Goal: Task Accomplishment & Management: Manage account settings

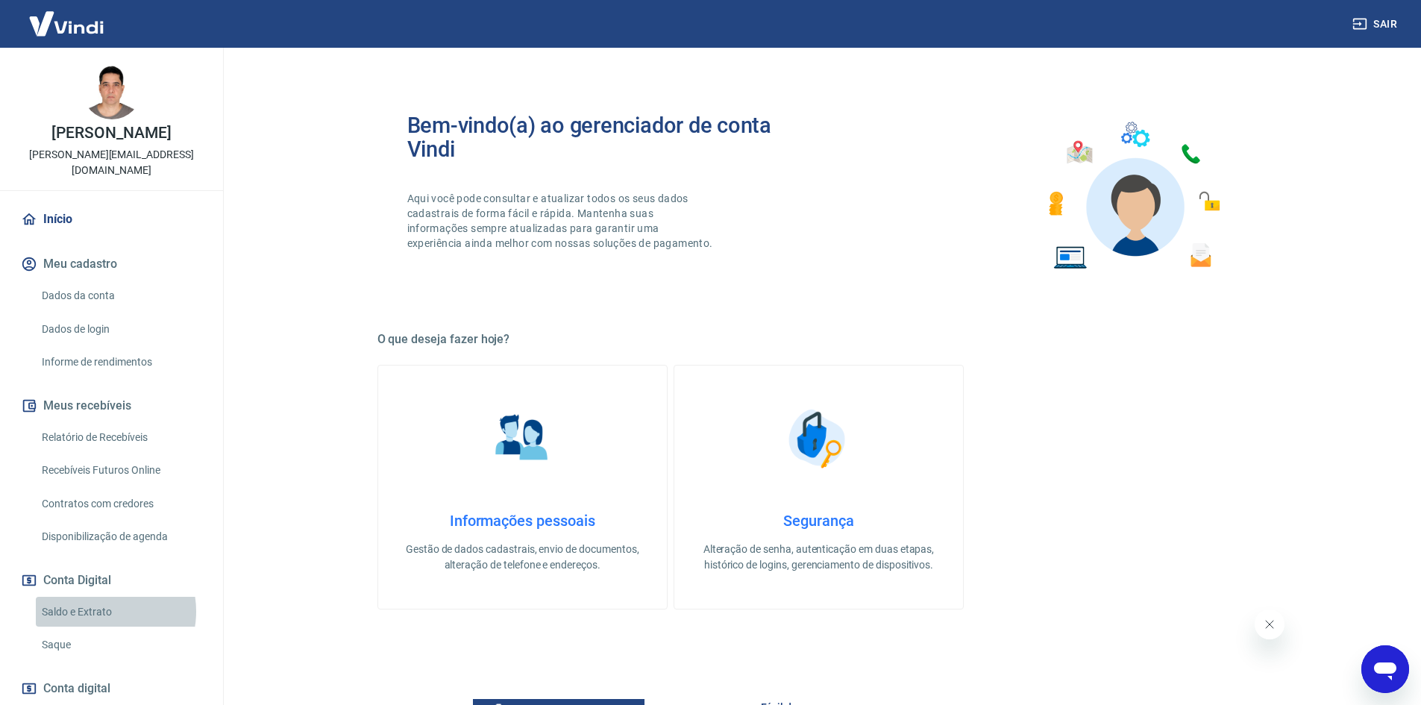
click at [100, 597] on link "Saldo e Extrato" at bounding box center [120, 612] width 169 height 31
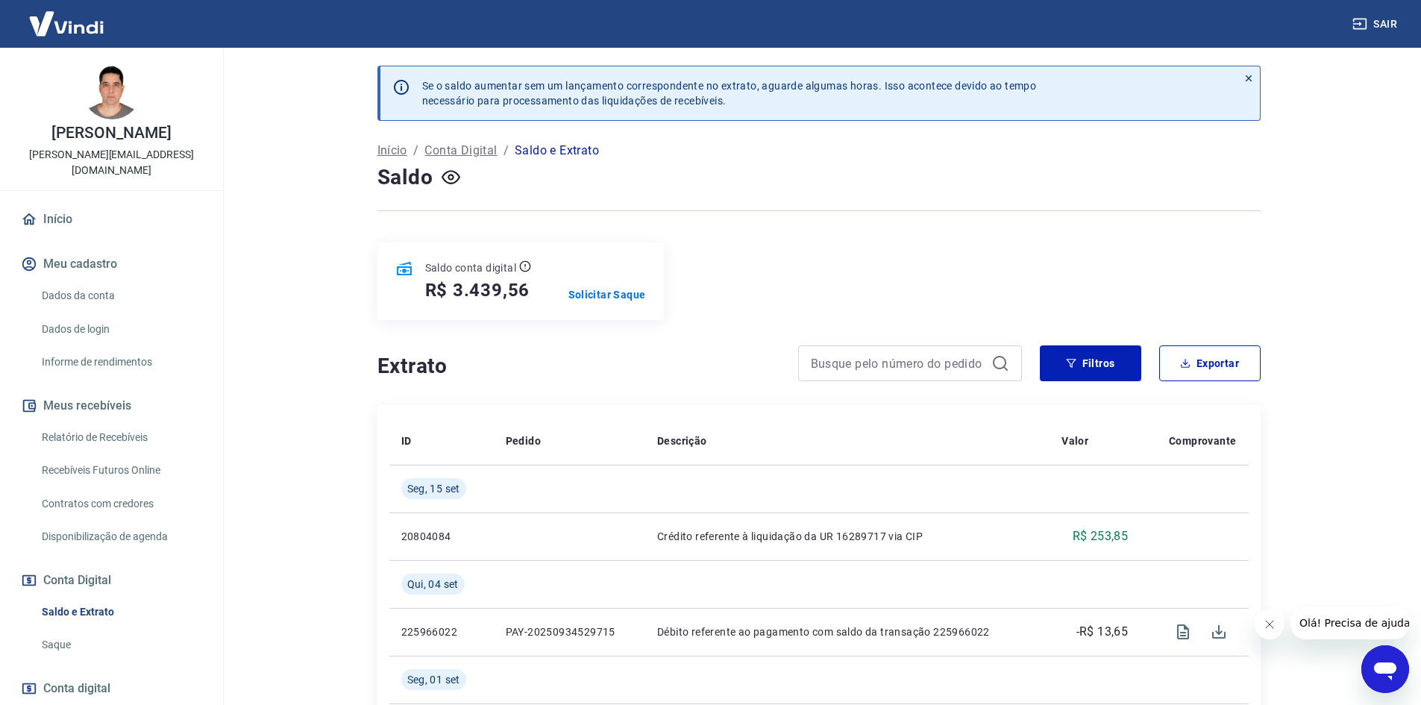
click at [61, 630] on link "Saque" at bounding box center [120, 645] width 169 height 31
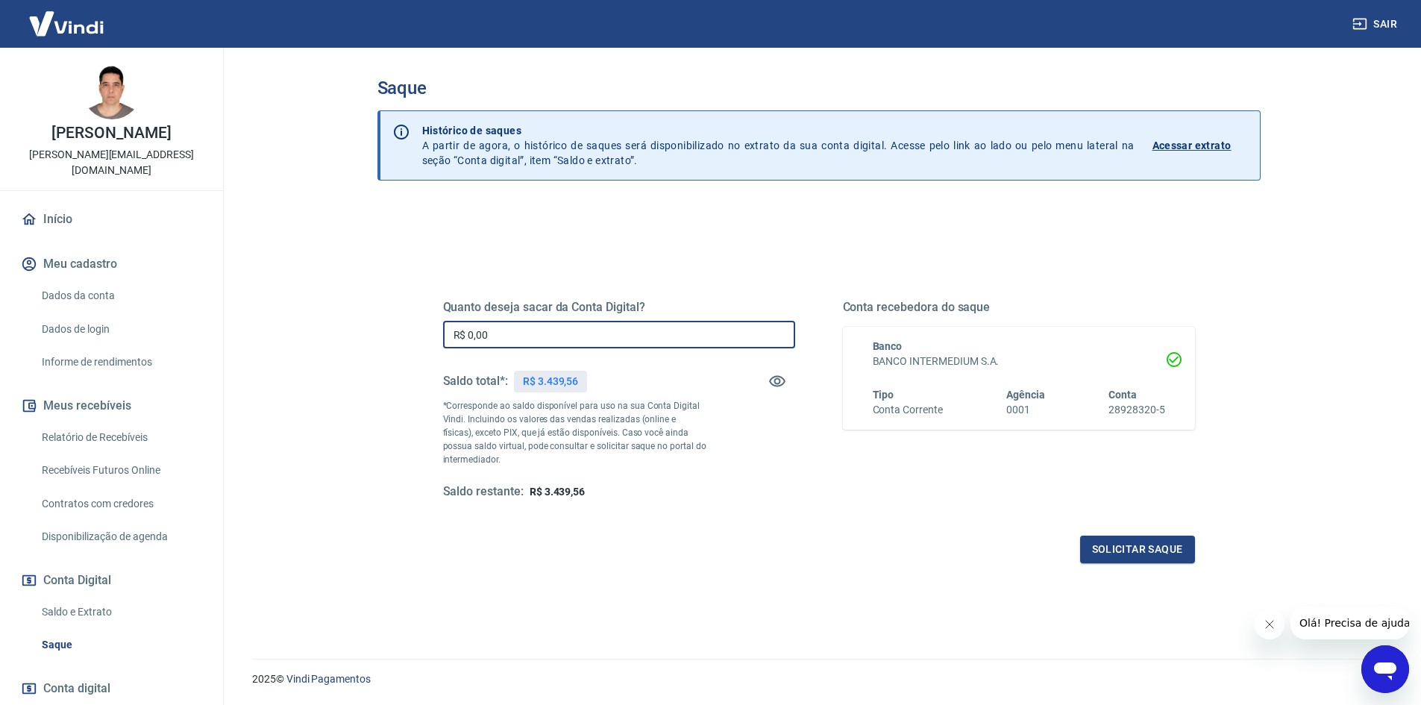
drag, startPoint x: 563, startPoint y: 336, endPoint x: 369, endPoint y: 356, distance: 194.9
click at [369, 356] on div "Saque Histórico de saques A partir de agora, o histórico de saques será disponi…" at bounding box center [819, 344] width 919 height 593
type input "R$ 3.000,00"
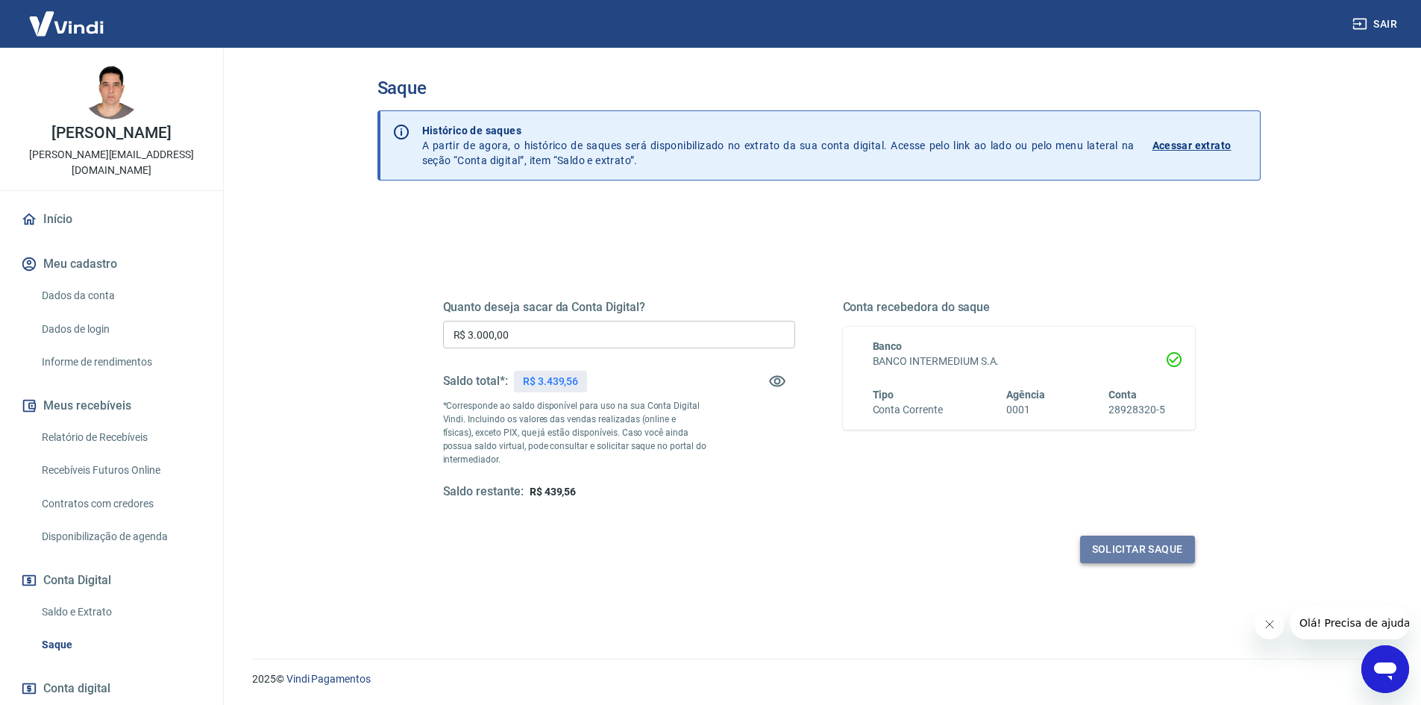
click at [1131, 546] on button "Solicitar saque" at bounding box center [1137, 550] width 115 height 28
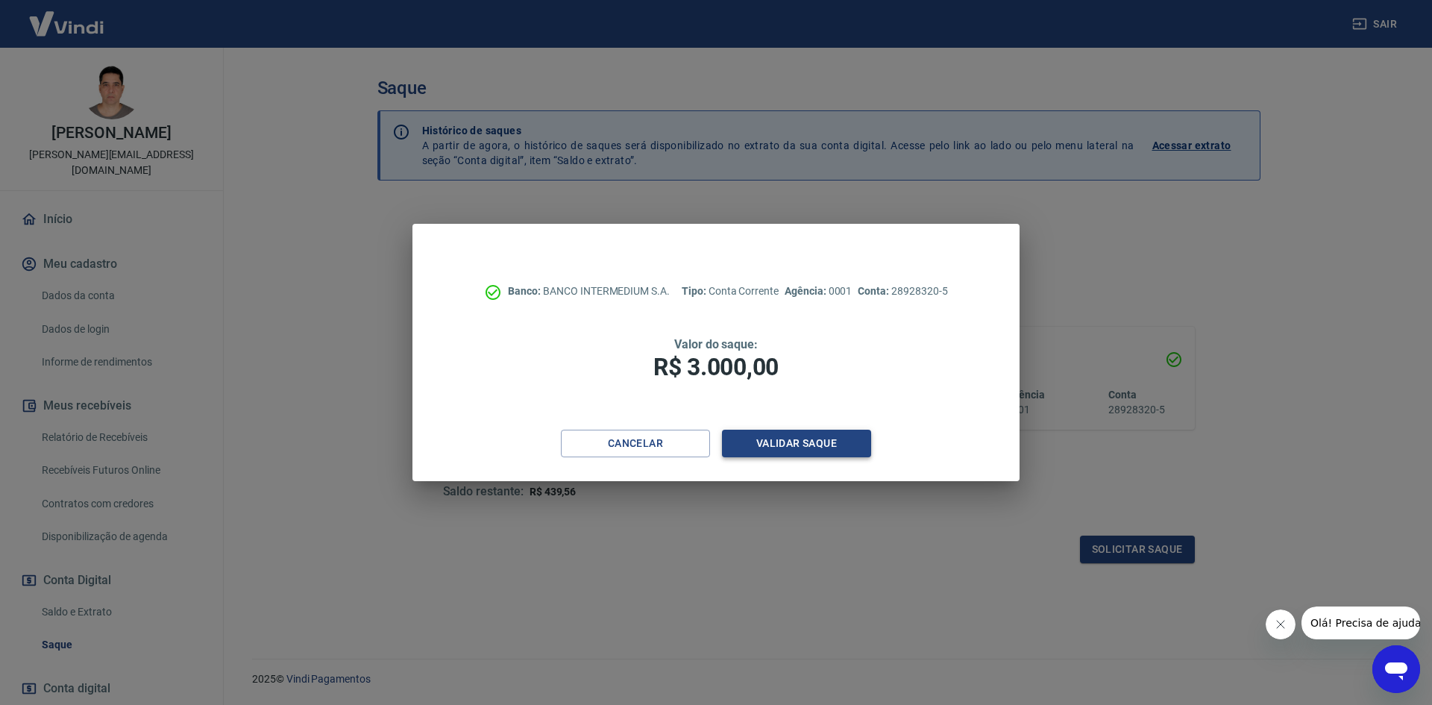
click at [780, 442] on button "Validar saque" at bounding box center [796, 444] width 149 height 28
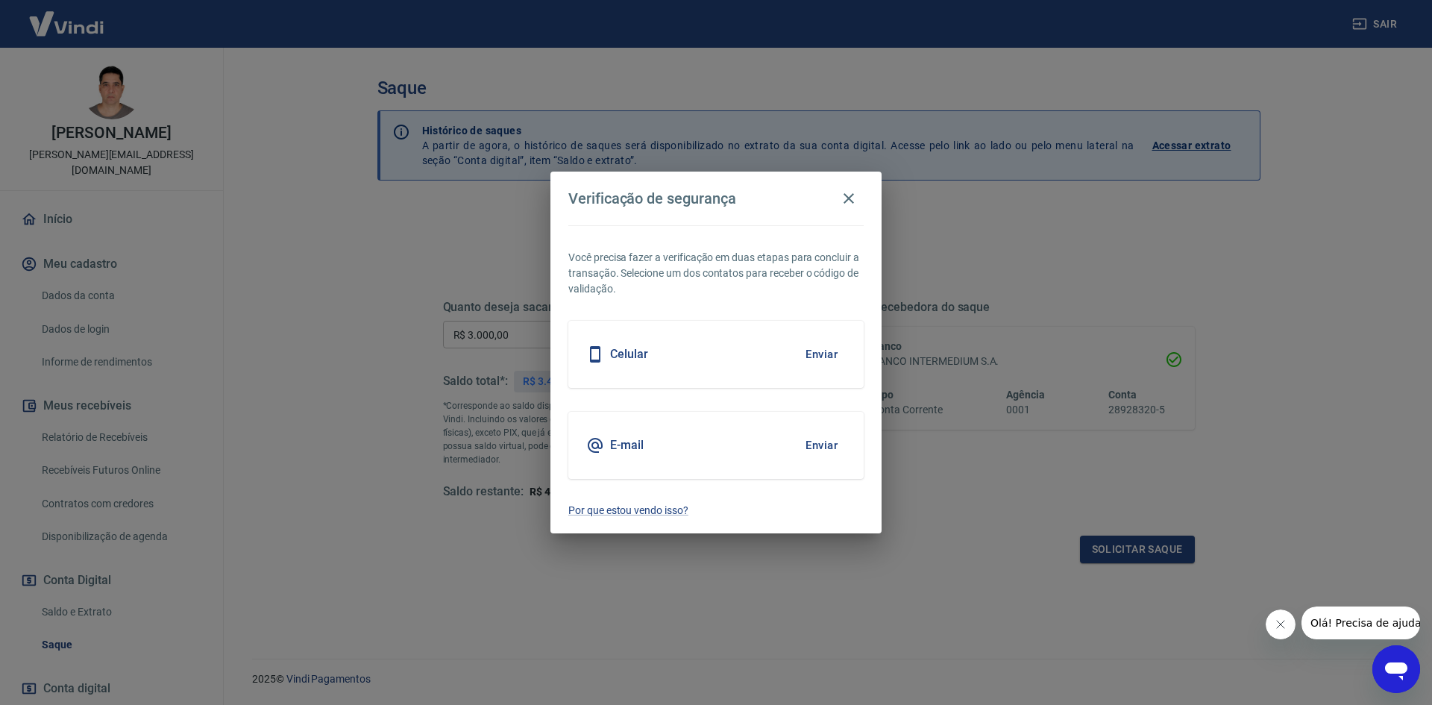
click at [829, 439] on button "Enviar" at bounding box center [821, 445] width 48 height 31
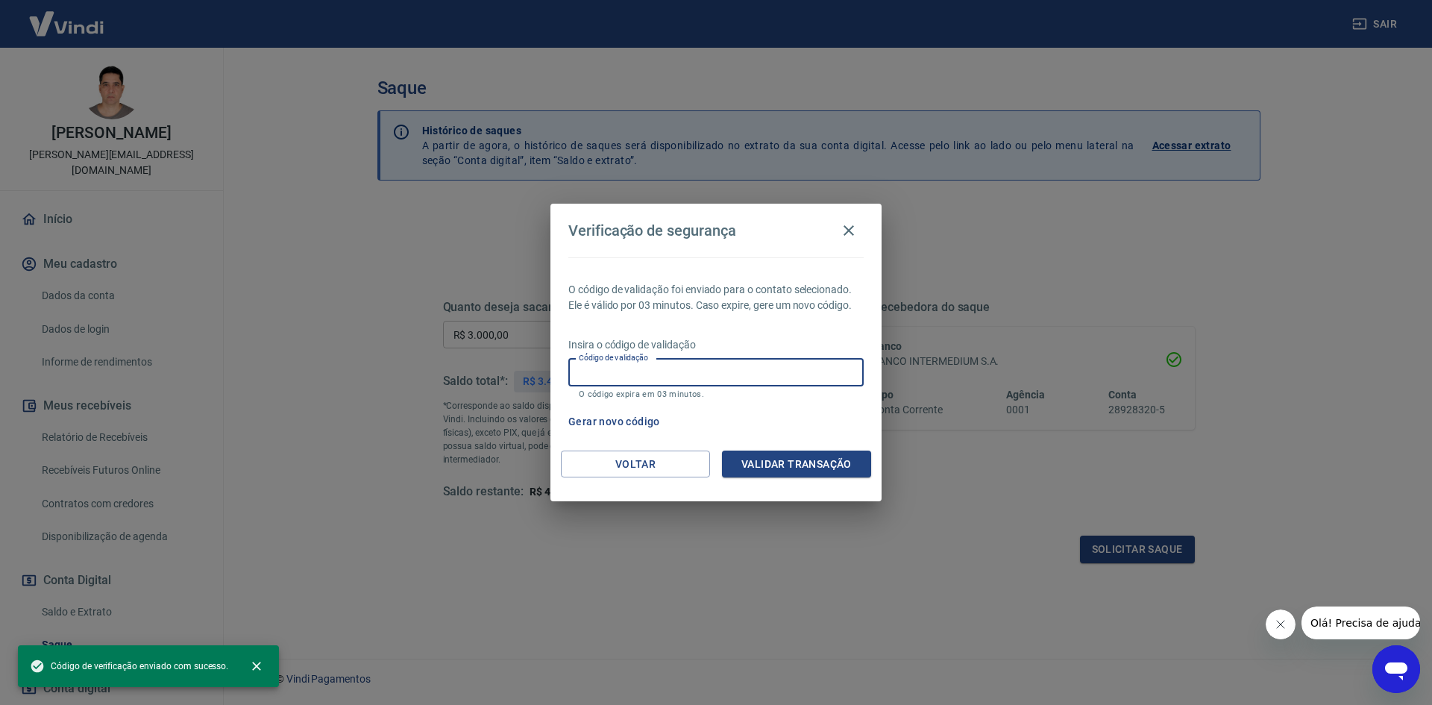
click at [694, 366] on input "Código de validação" at bounding box center [715, 373] width 295 height 28
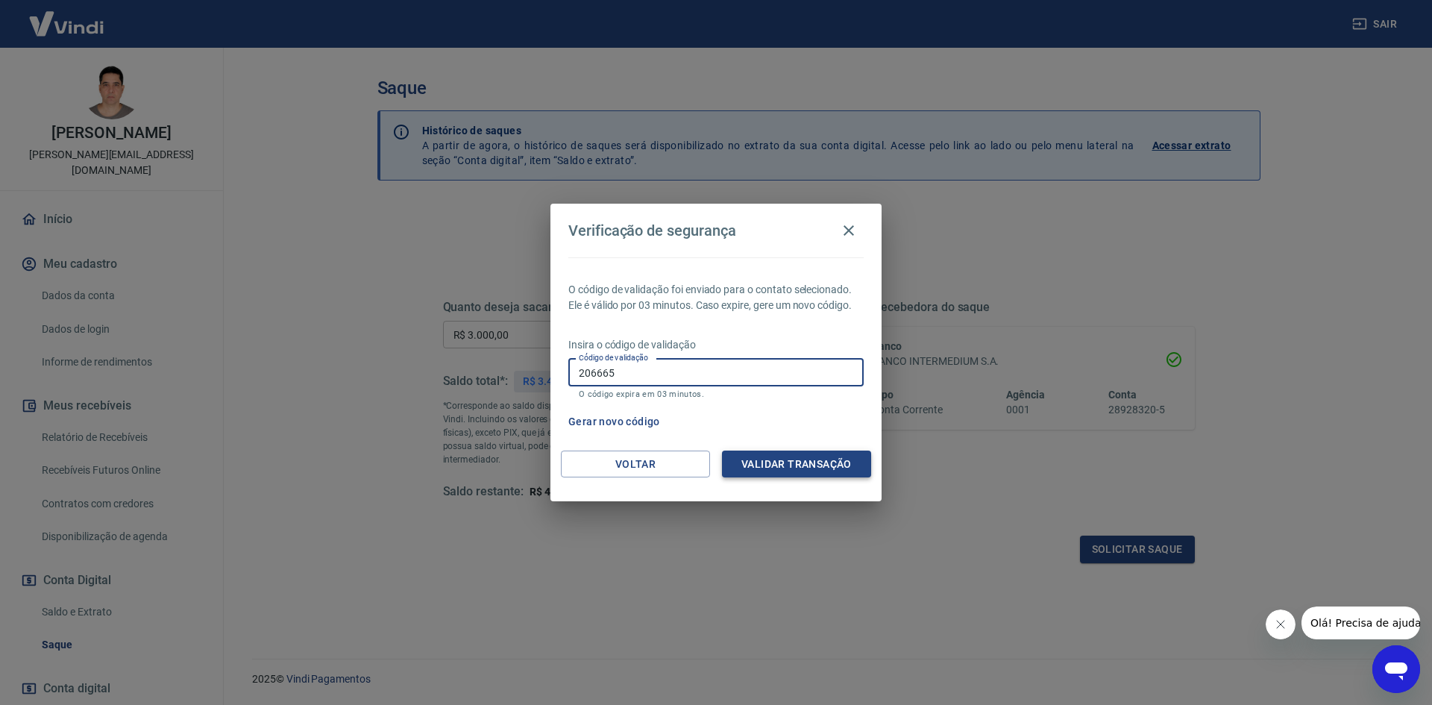
type input "206665"
click at [773, 461] on button "Validar transação" at bounding box center [796, 465] width 149 height 28
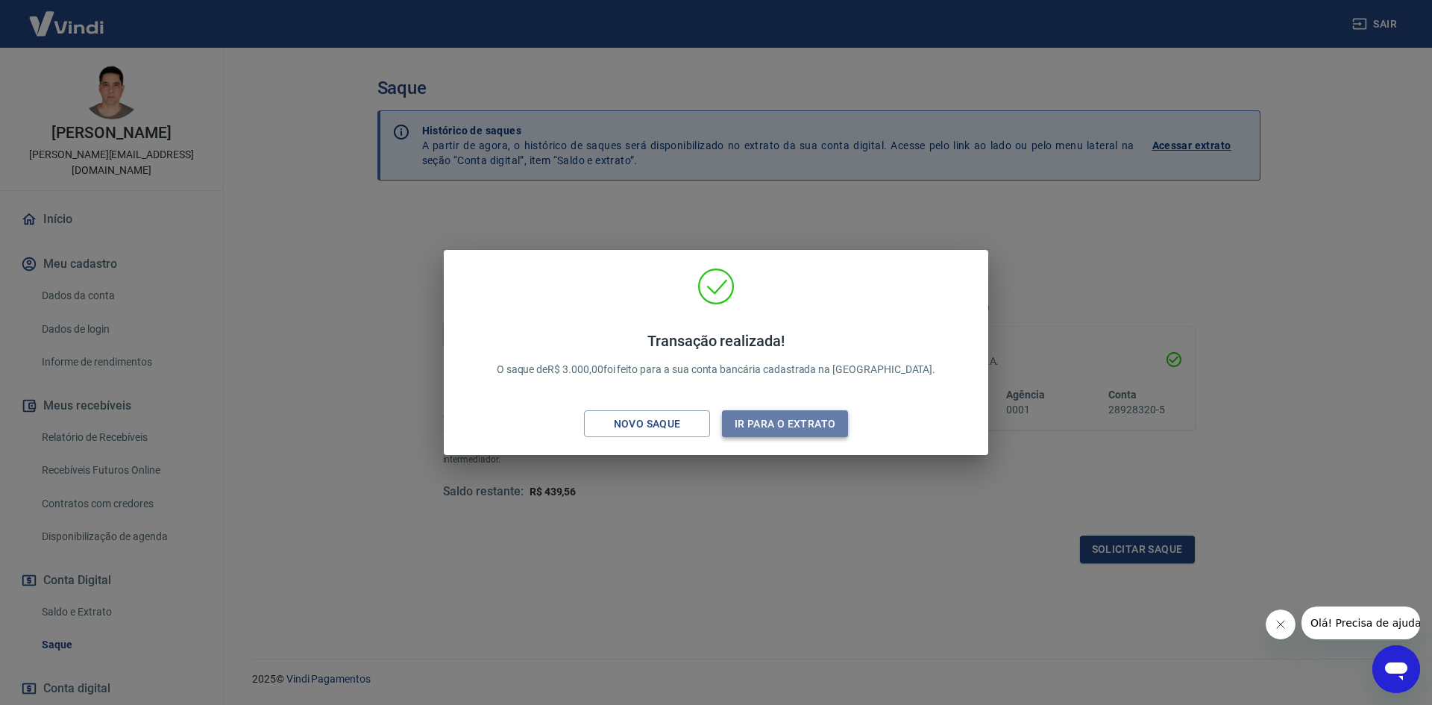
click at [791, 430] on button "Ir para o extrato" at bounding box center [785, 424] width 126 height 28
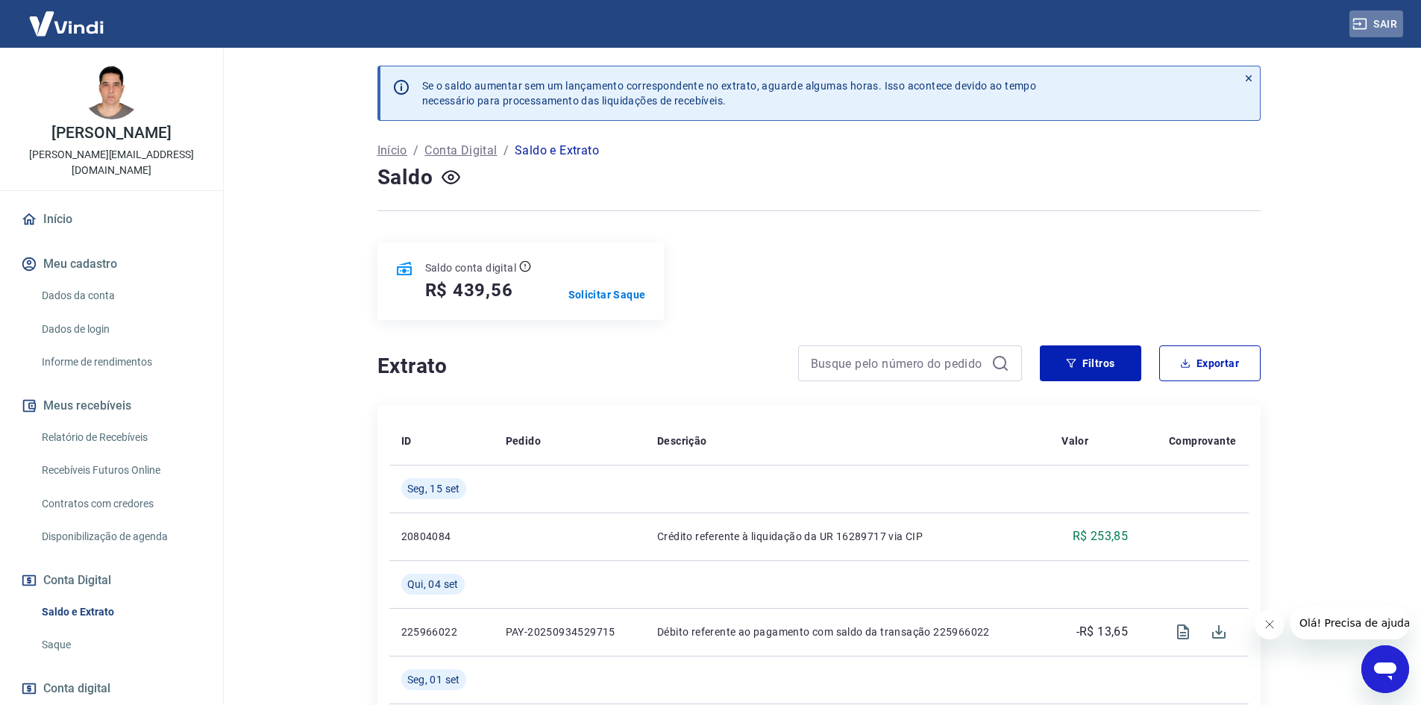
click at [1376, 17] on button "Sair" at bounding box center [1376, 24] width 54 height 28
